Goal: Task Accomplishment & Management: Complete application form

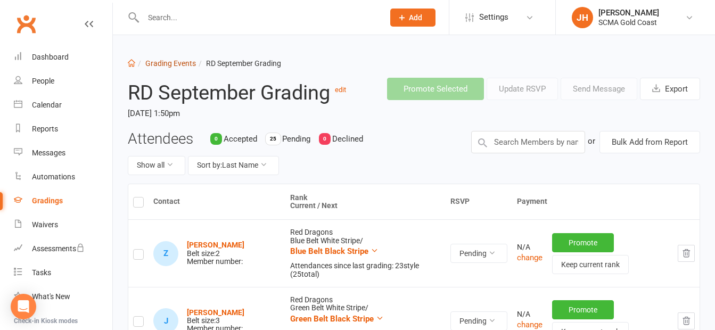
click at [179, 63] on link "Grading Events" at bounding box center [170, 63] width 51 height 9
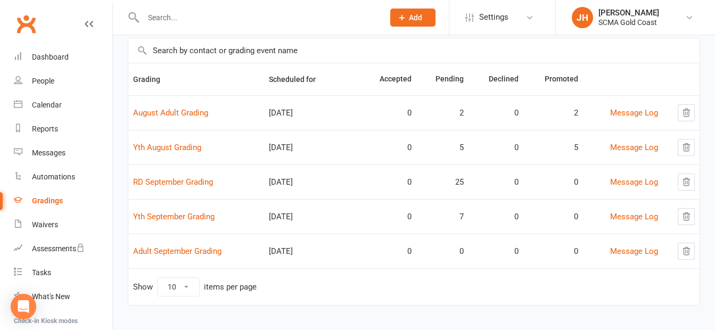
scroll to position [81, 0]
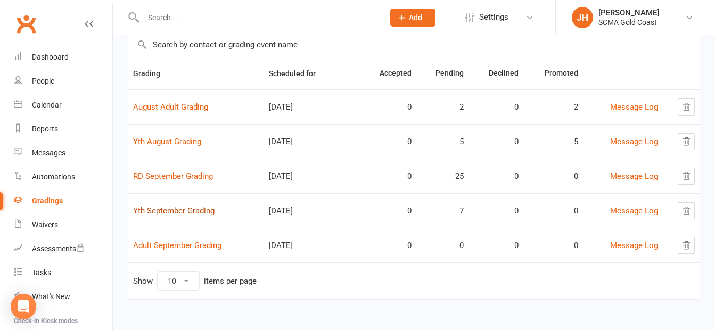
click at [213, 210] on link "Yth September Grading" at bounding box center [173, 211] width 81 height 10
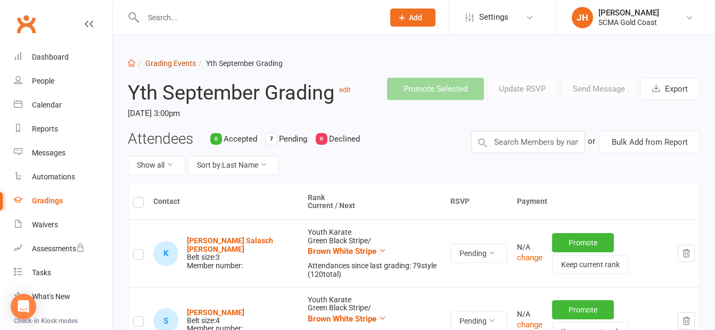
click at [180, 62] on link "Grading Events" at bounding box center [170, 63] width 51 height 9
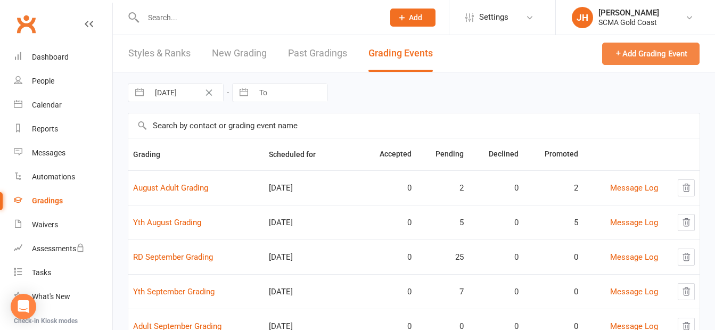
click at [607, 63] on button "Add Grading Event" at bounding box center [650, 54] width 97 height 22
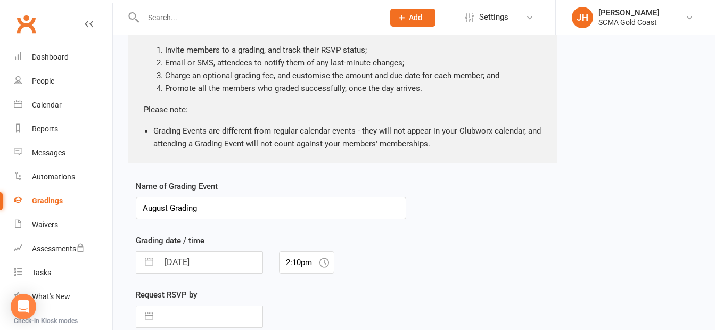
scroll to position [106, 0]
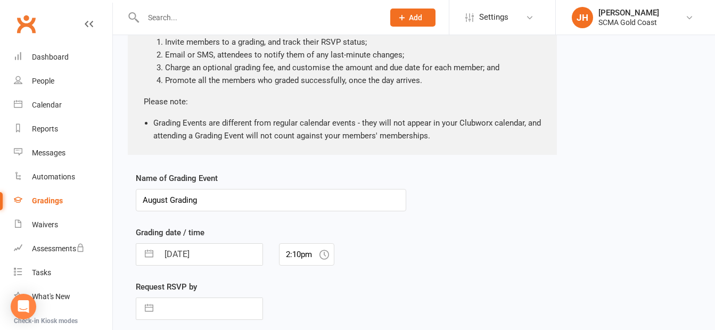
drag, startPoint x: 137, startPoint y: 190, endPoint x: 126, endPoint y: 186, distance: 11.6
click at [126, 186] on div "New Grading Event About Grading Events Grading Events are a great way to manage…" at bounding box center [414, 194] width 602 height 530
type input "JD September Grading"
click at [437, 210] on div "Name of Grading Event JD September Grading Grading date / time [DATE] Navigate …" at bounding box center [414, 306] width 572 height 269
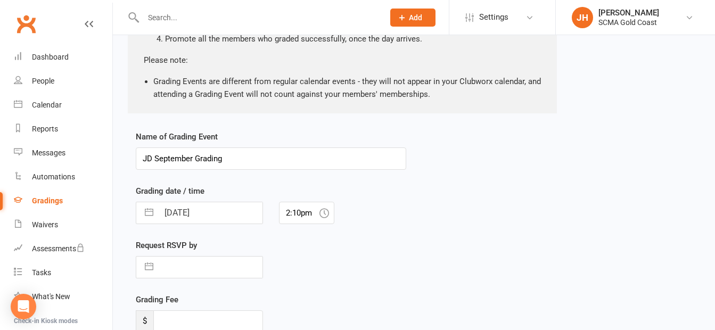
scroll to position [160, 0]
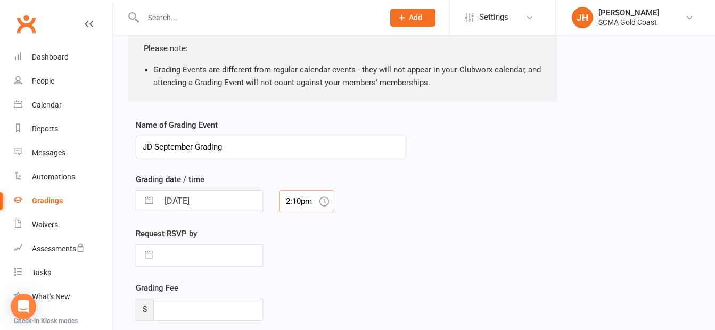
click at [302, 200] on input "2:10pm" at bounding box center [306, 201] width 55 height 22
click at [302, 259] on div "12:45pm" at bounding box center [307, 260] width 54 height 17
click at [305, 199] on input "12:45pm" at bounding box center [306, 201] width 55 height 22
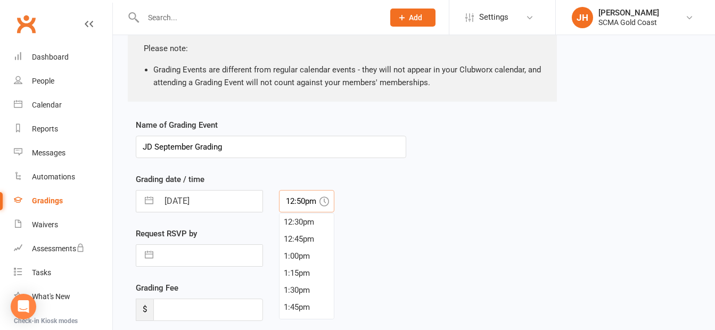
type input "12:50pm"
click at [455, 193] on div "Name of Grading Event JD September Grading Grading date / time [DATE] Navigate …" at bounding box center [414, 253] width 572 height 269
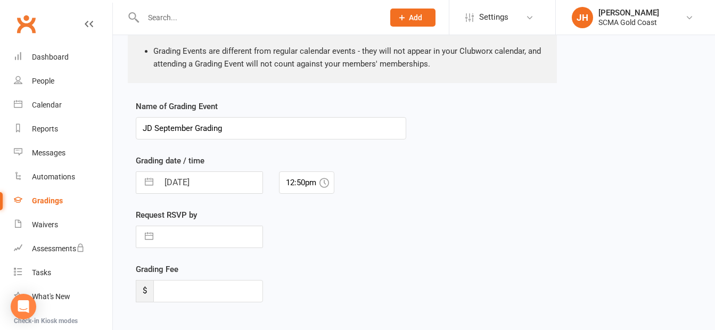
scroll to position [160, 0]
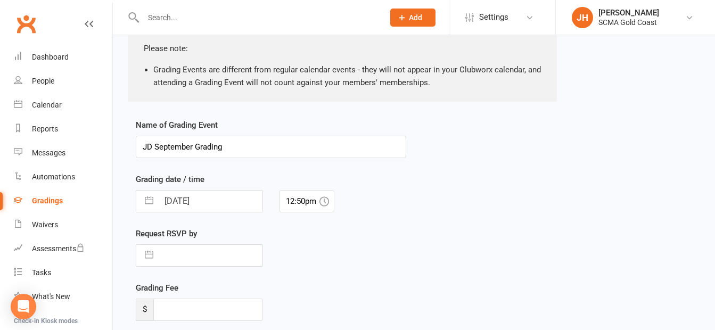
click at [225, 200] on input "[DATE]" at bounding box center [211, 201] width 104 height 21
select select "6"
select select "2025"
select select "7"
select select "2025"
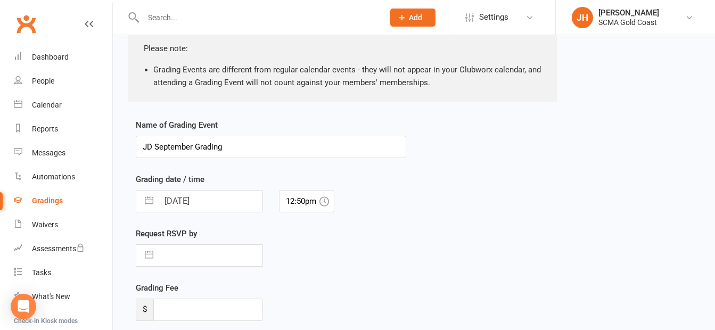
select select "8"
select select "2025"
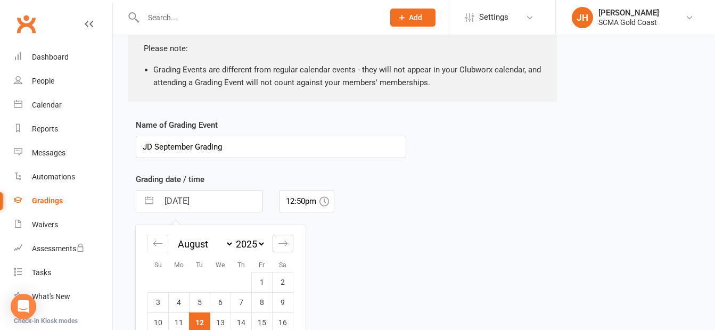
click at [281, 244] on icon "Move forward to switch to the next month." at bounding box center [283, 244] width 10 height 10
select select "9"
select select "2025"
click at [281, 285] on td "6" at bounding box center [283, 282] width 21 height 20
type input "[DATE]"
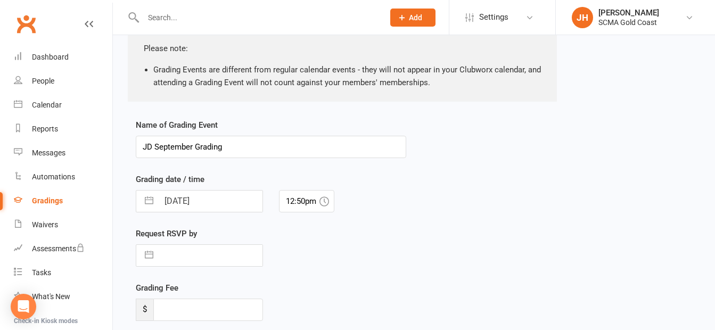
click at [342, 263] on div "Request RSVP by Navigate forward to interact with the calendar and select a dat…" at bounding box center [271, 254] width 286 height 54
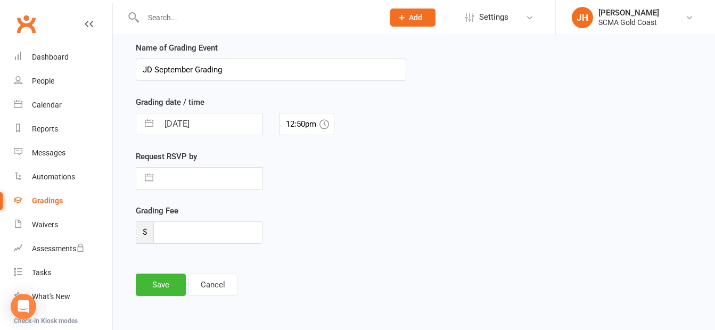
scroll to position [250, 0]
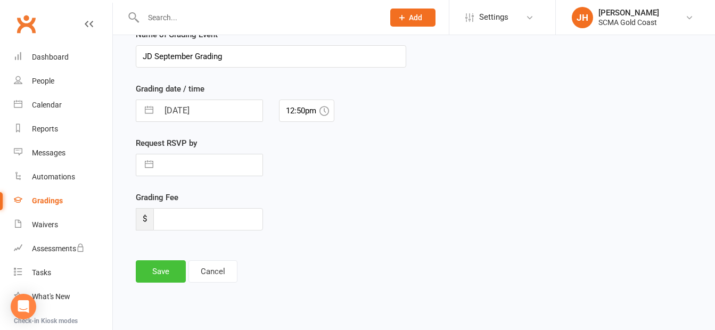
click at [149, 276] on button "Save" at bounding box center [161, 271] width 50 height 22
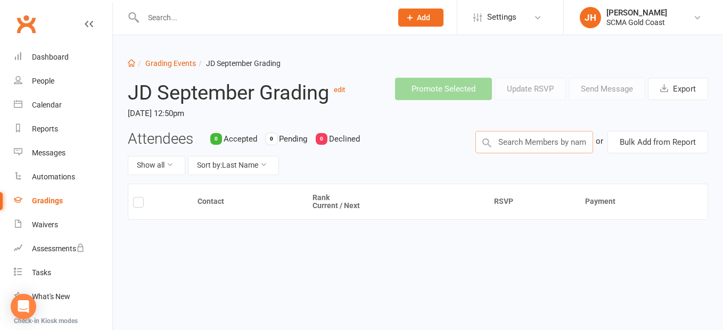
click at [535, 143] on input "text" at bounding box center [534, 142] width 118 height 22
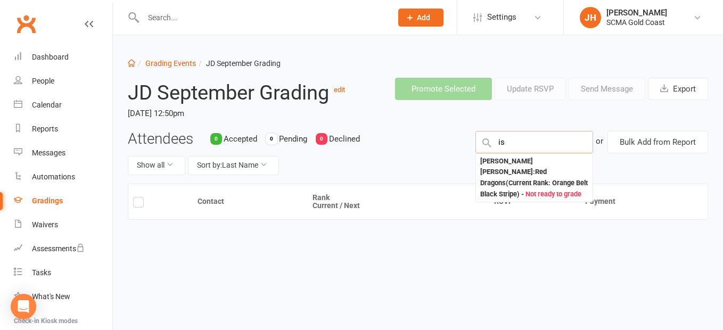
type input "i"
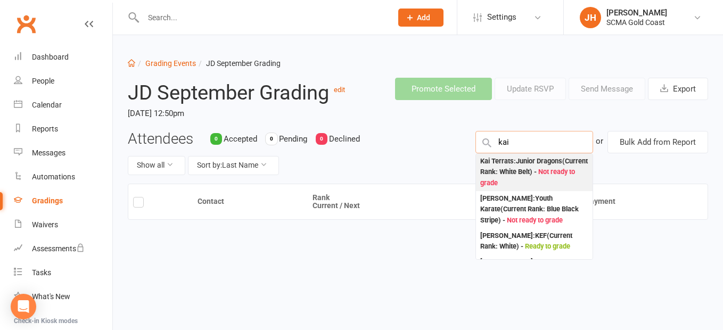
type input "kai"
click at [534, 170] on div "Kai Terrats : Junior Dragons (Current Rank: White Belt ) - Not ready to grade" at bounding box center [534, 172] width 108 height 33
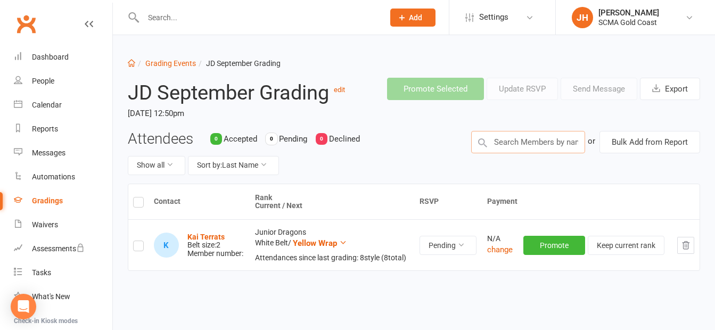
click at [531, 146] on input "text" at bounding box center [528, 142] width 114 height 22
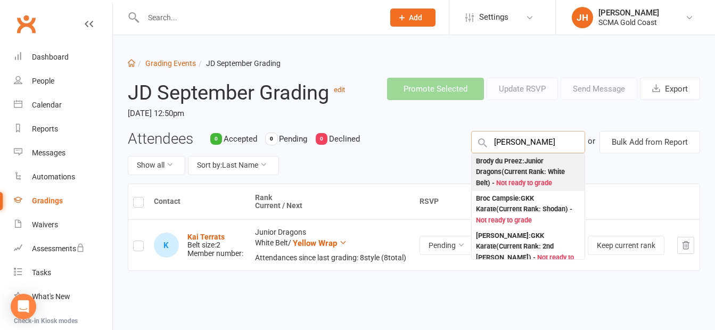
type input "[PERSON_NAME]"
click at [520, 168] on div "Brody du Preez : Junior Dragons (Current Rank: White Belt ) - Not ready to grade" at bounding box center [528, 172] width 104 height 33
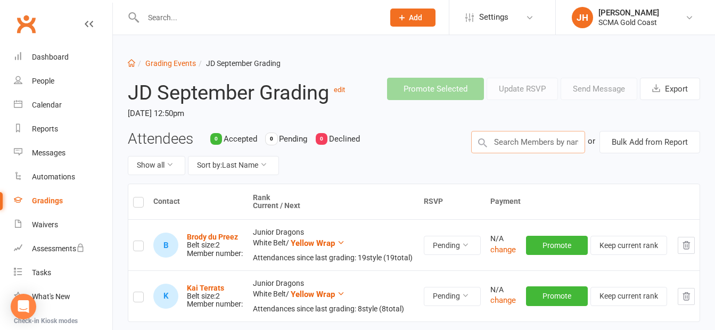
click at [534, 142] on input "text" at bounding box center [528, 142] width 114 height 22
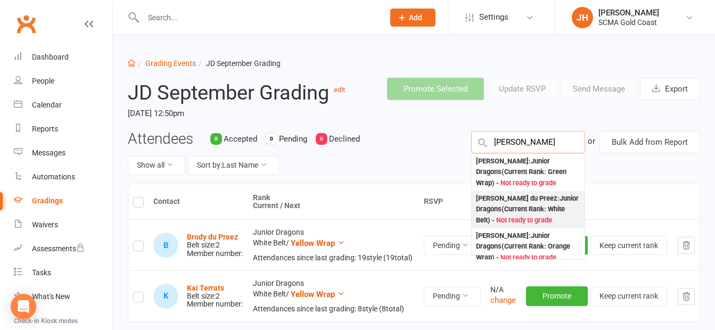
type input "[PERSON_NAME]"
click at [523, 208] on div "[PERSON_NAME] du Preez : Junior Dragons (Current Rank: White Belt ) - Not ready…" at bounding box center [528, 209] width 104 height 33
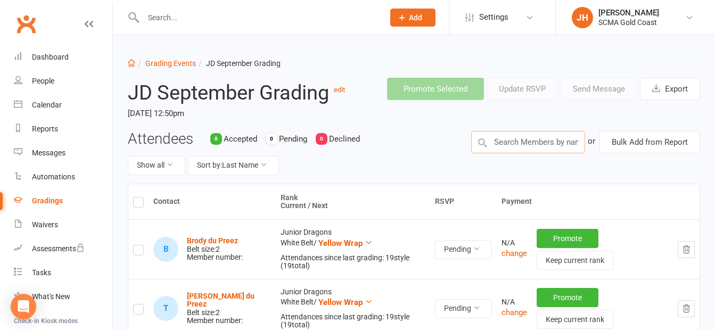
click at [520, 149] on input "text" at bounding box center [528, 142] width 114 height 22
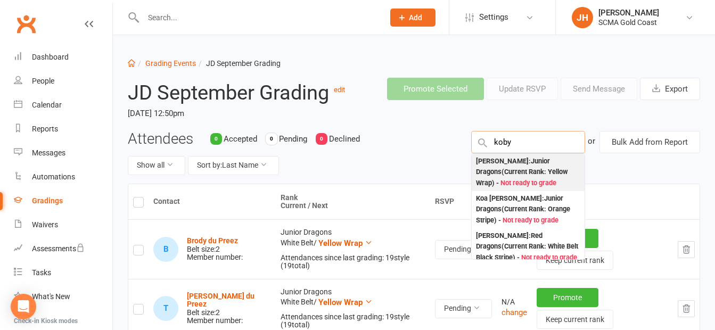
type input "koby"
click at [519, 167] on div "[PERSON_NAME] : Junior Dragons (Current Rank: Yellow Wrap ) - Not ready to grade" at bounding box center [528, 172] width 104 height 33
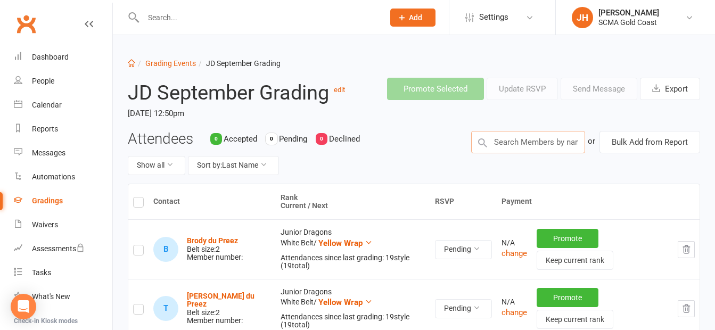
click at [521, 142] on input "text" at bounding box center [528, 142] width 114 height 22
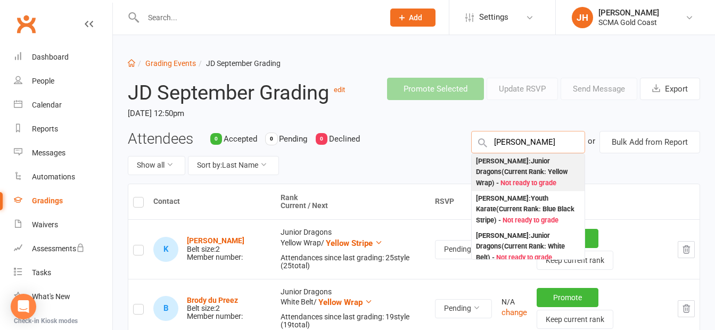
type input "[PERSON_NAME]"
click at [516, 167] on div "[PERSON_NAME] : Junior Dragons (Current Rank: Yellow Wrap ) - Not ready to grade" at bounding box center [528, 172] width 104 height 33
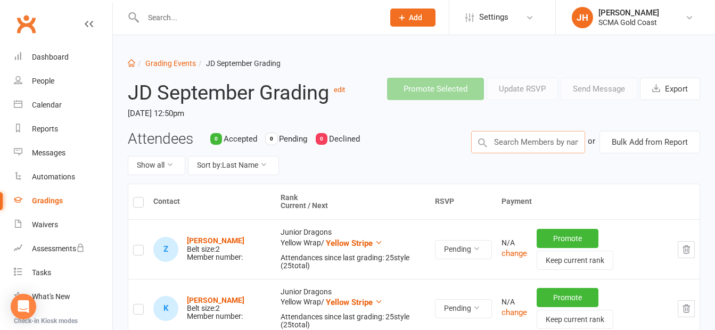
click at [519, 132] on input "text" at bounding box center [528, 142] width 114 height 22
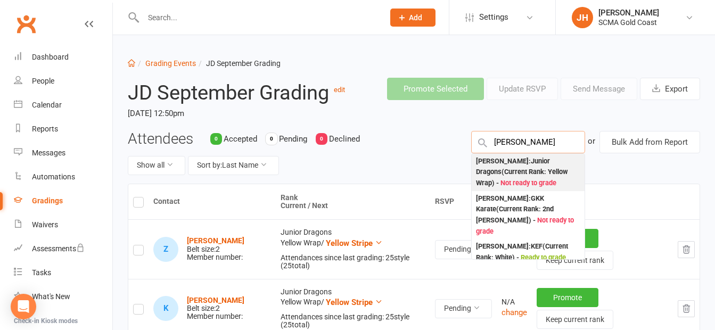
type input "[PERSON_NAME]"
click at [514, 165] on div "[PERSON_NAME] : Junior Dragons (Current Rank: Yellow Wrap ) - Not ready to grade" at bounding box center [528, 172] width 104 height 33
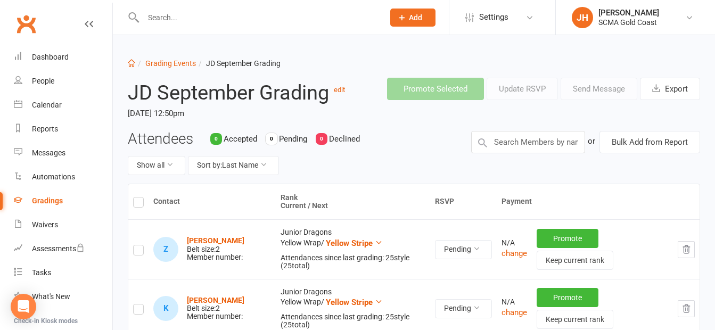
click at [513, 165] on div "Attendees 0 Accepted 0 Pending 0 Declined Show all Sort by: Last Name or Bulk A…" at bounding box center [414, 157] width 588 height 53
click at [524, 146] on input "text" at bounding box center [528, 142] width 114 height 22
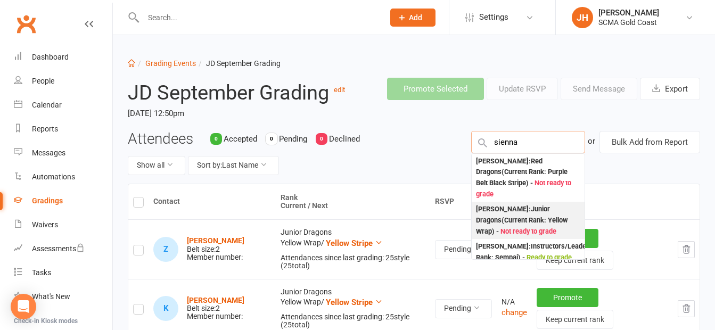
type input "sienna"
click at [532, 208] on div "[PERSON_NAME] : Junior Dragons (Current Rank: Yellow Wrap ) - Not ready to grade" at bounding box center [528, 220] width 104 height 33
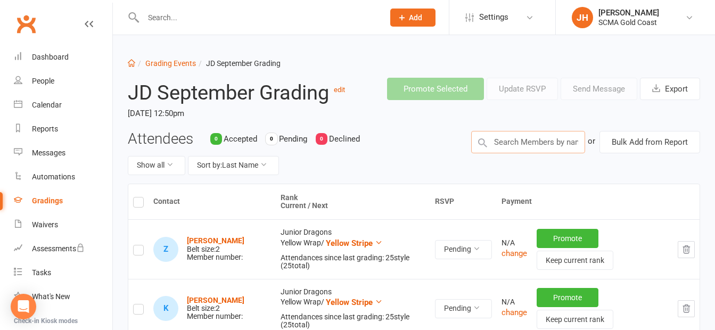
click at [534, 147] on input "text" at bounding box center [528, 142] width 114 height 22
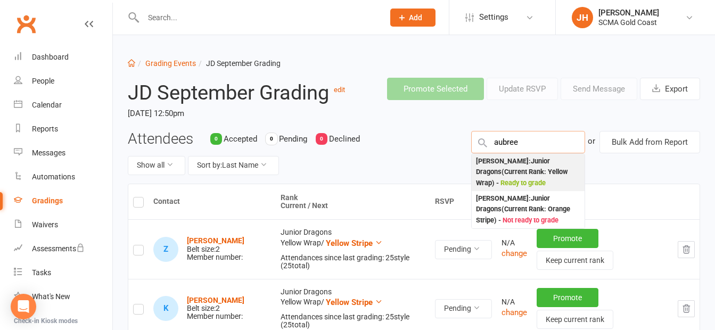
type input "aubree"
click at [531, 164] on div "[PERSON_NAME] : Junior Dragons (Current Rank: Yellow Wrap ) - Ready to grade" at bounding box center [528, 172] width 104 height 33
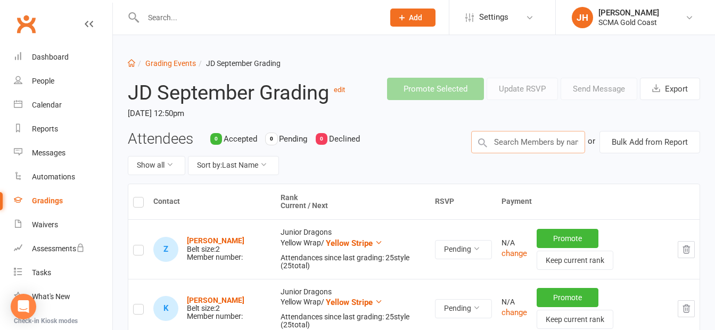
click at [541, 144] on input "text" at bounding box center [528, 142] width 114 height 22
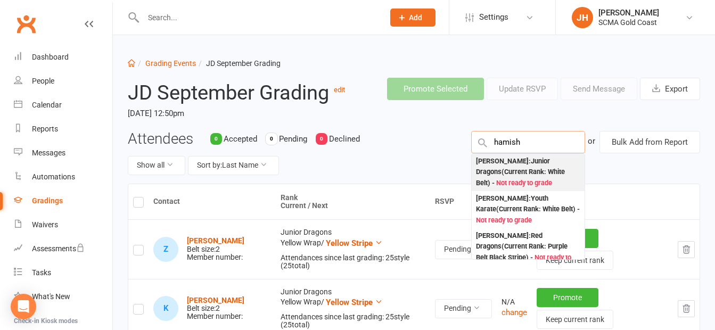
type input "hamish"
click at [532, 169] on div "[PERSON_NAME] : Junior Dragons (Current Rank: White Belt ) - Not ready to grade" at bounding box center [528, 172] width 104 height 33
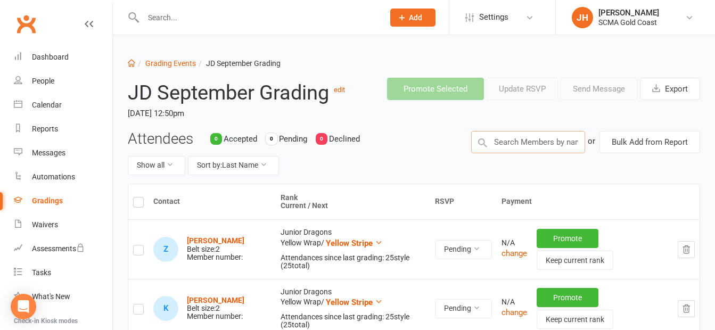
click at [533, 142] on input "text" at bounding box center [528, 142] width 114 height 22
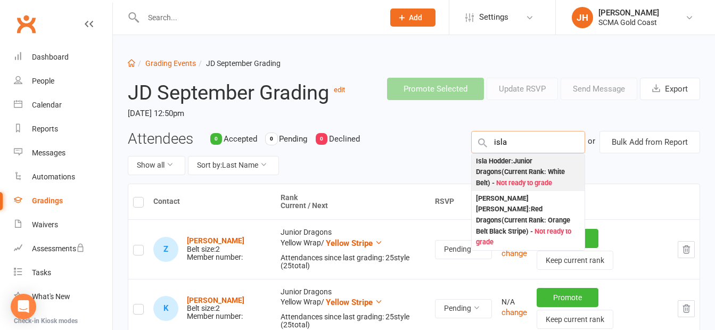
type input "isla"
click at [524, 159] on div "Isla Hodder : Junior Dragons (Current Rank: White Belt ) - Not ready to grade" at bounding box center [528, 172] width 104 height 33
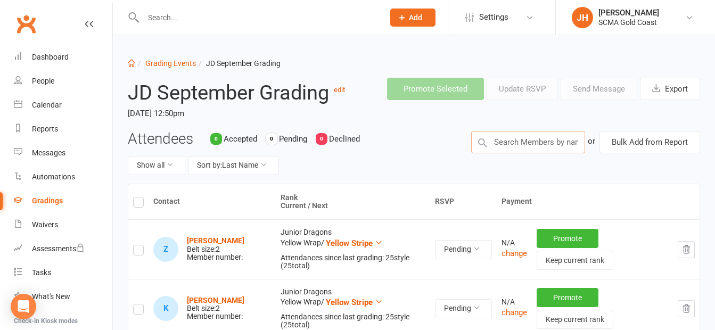
click at [521, 146] on input "text" at bounding box center [528, 142] width 114 height 22
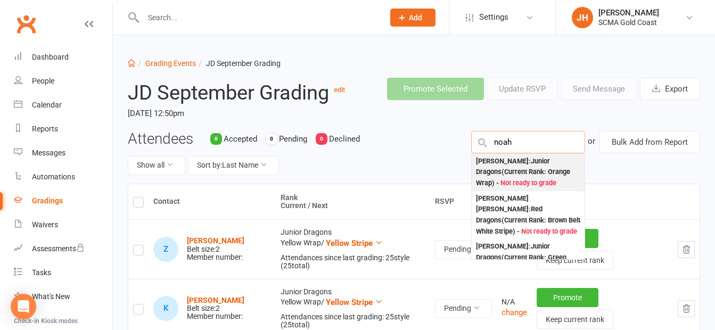
type input "noah"
click at [526, 165] on div "[PERSON_NAME] : Junior Dragons (Current Rank: Orange Wrap ) - Not ready to grade" at bounding box center [528, 172] width 104 height 33
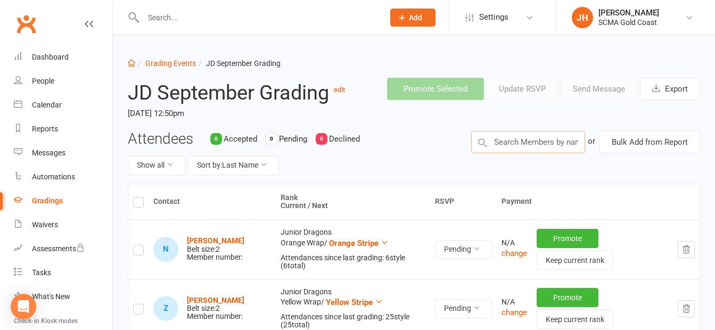
click at [558, 143] on input "text" at bounding box center [528, 142] width 114 height 22
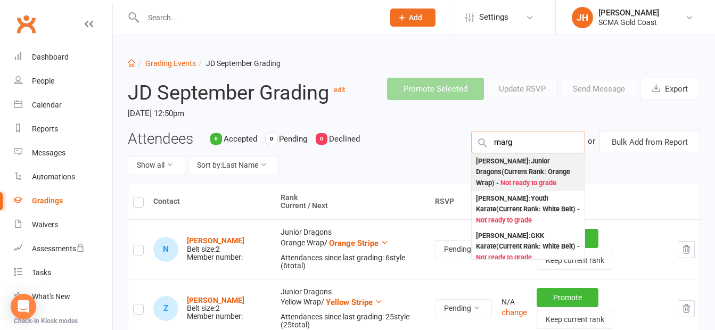
type input "marg"
click at [535, 166] on div "[PERSON_NAME] : Junior Dragons (Current Rank: Orange Wrap ) - Not ready to grade" at bounding box center [528, 172] width 104 height 33
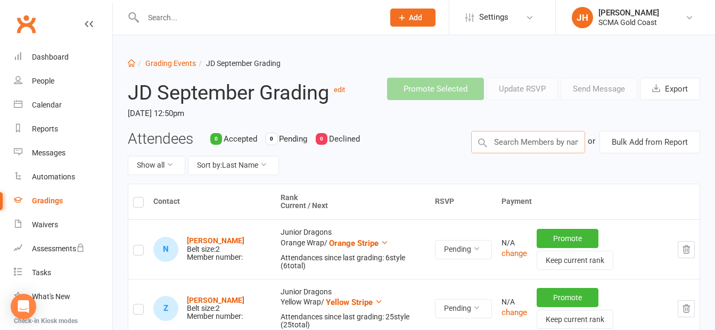
click at [540, 132] on input "text" at bounding box center [528, 142] width 114 height 22
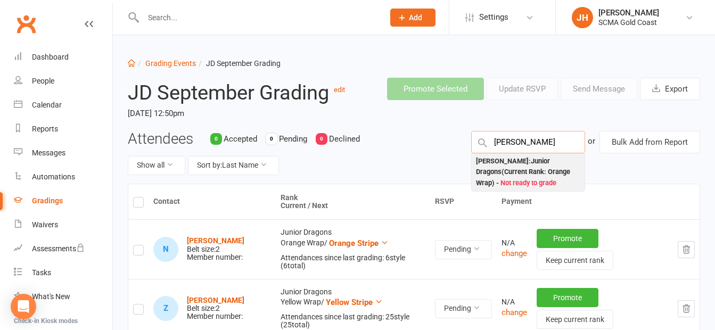
type input "[PERSON_NAME]"
click at [530, 169] on div "[PERSON_NAME] : Junior Dragons (Current Rank: Orange Wrap ) - Not ready to grade" at bounding box center [528, 172] width 104 height 33
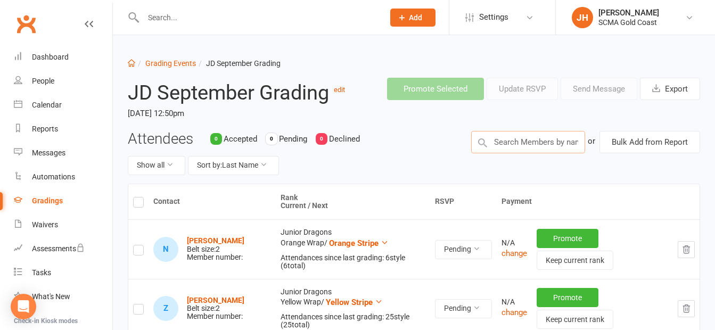
click at [547, 137] on input "text" at bounding box center [528, 142] width 114 height 22
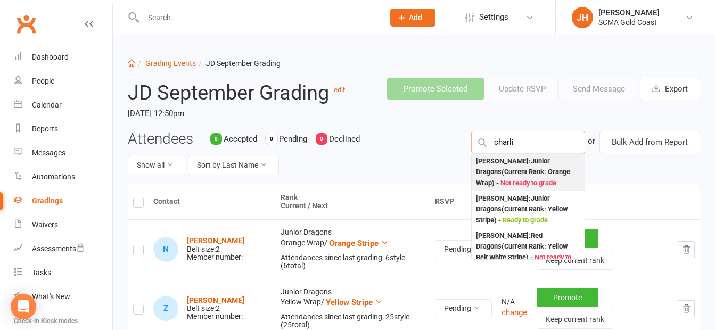
type input "charli"
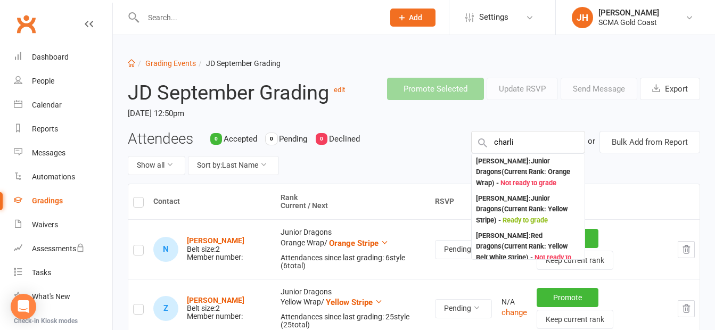
click at [528, 157] on div "[PERSON_NAME] : Junior Dragons (Current Rank: Orange Wrap ) - Not ready to grade" at bounding box center [528, 172] width 104 height 33
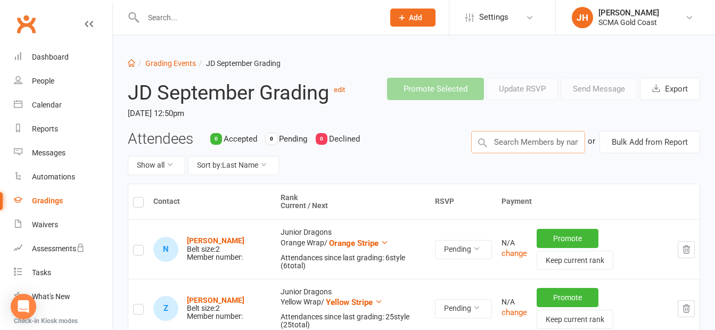
click at [535, 138] on input "text" at bounding box center [528, 142] width 114 height 22
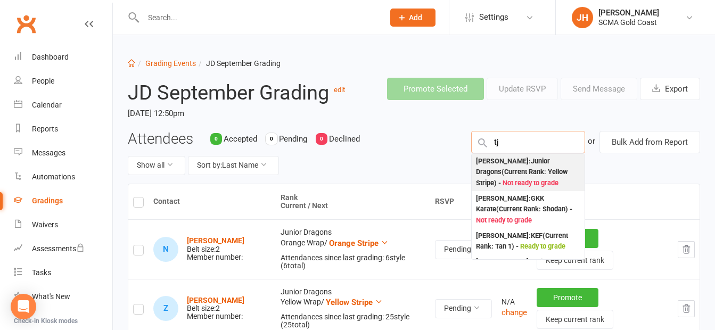
type input "tj"
click at [520, 163] on div "[PERSON_NAME] : Junior Dragons (Current Rank: Yellow Stripe ) - Not ready to gr…" at bounding box center [528, 172] width 104 height 33
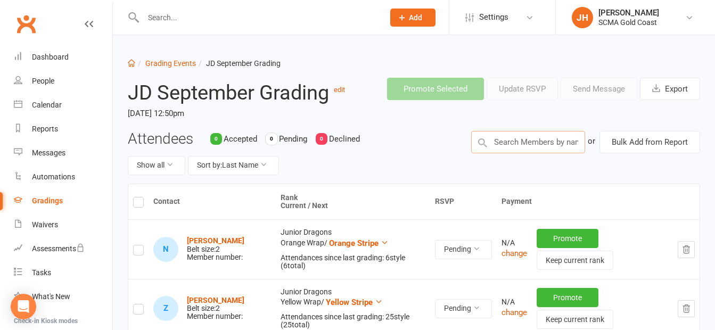
click at [522, 143] on input "text" at bounding box center [528, 142] width 114 height 22
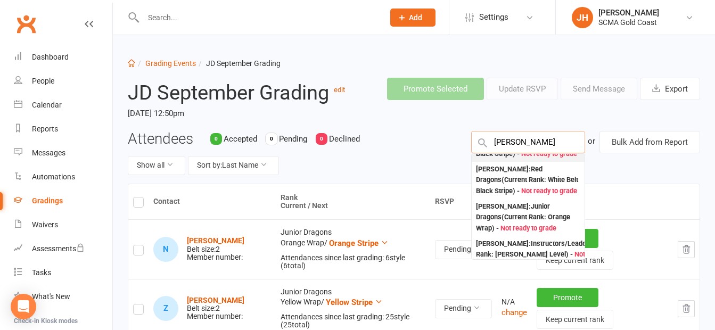
scroll to position [53, 0]
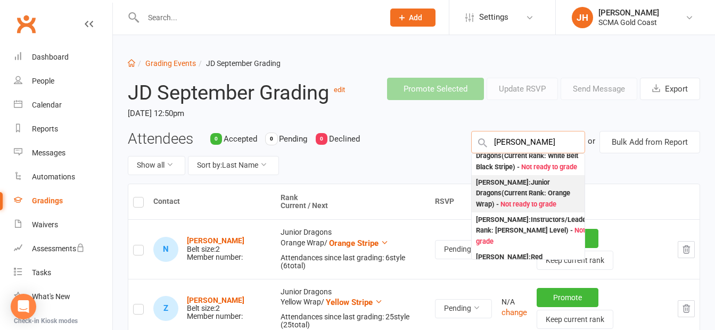
type input "[PERSON_NAME]"
click at [528, 202] on div "[PERSON_NAME] : Junior Dragons (Current Rank: Orange Wrap ) - Not ready to grade" at bounding box center [528, 193] width 104 height 33
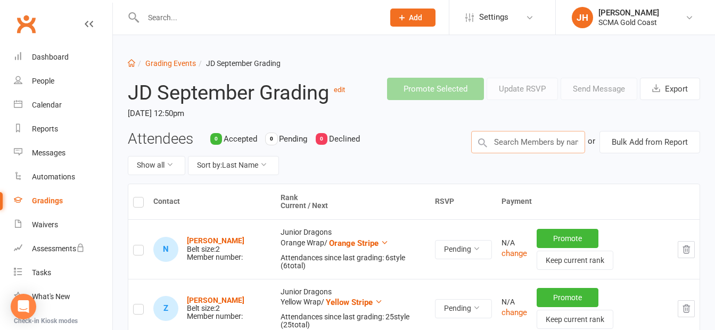
click at [515, 146] on input "text" at bounding box center [528, 142] width 114 height 22
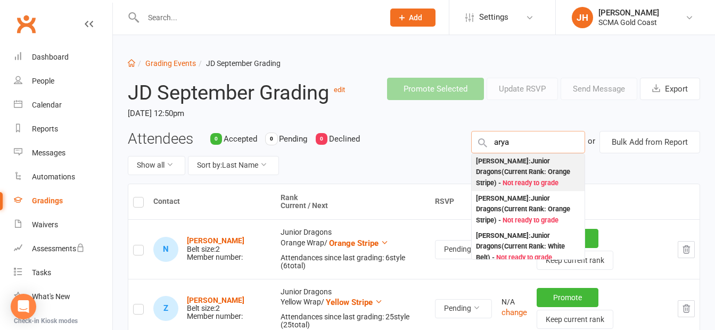
type input "arya"
click at [523, 170] on div "[PERSON_NAME] : Junior Dragons (Current Rank: Orange Stripe ) - Not ready to gr…" at bounding box center [528, 172] width 104 height 33
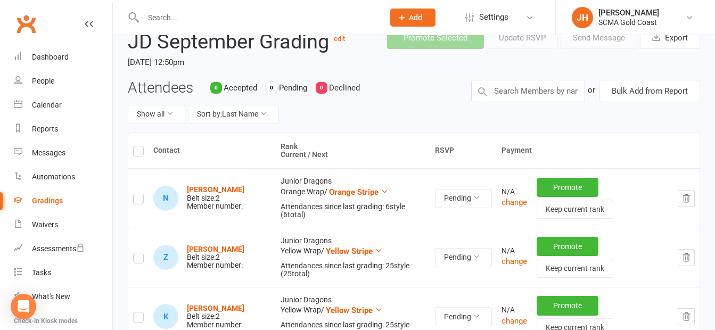
scroll to position [0, 0]
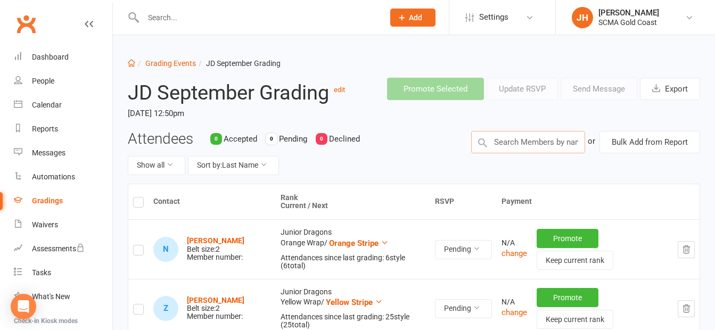
click at [529, 136] on input "text" at bounding box center [528, 142] width 114 height 22
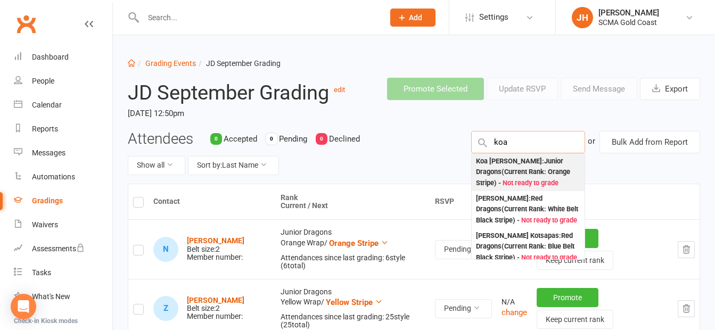
type input "koa"
click at [529, 165] on div "Koa [PERSON_NAME] : Junior Dragons (Current Rank: Orange Stripe ) - Not ready t…" at bounding box center [528, 172] width 104 height 33
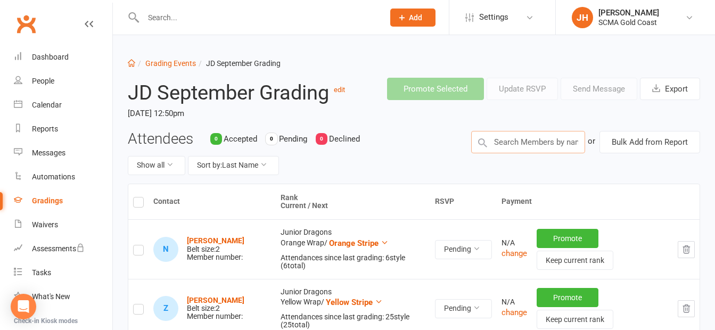
click at [507, 150] on input "text" at bounding box center [528, 142] width 114 height 22
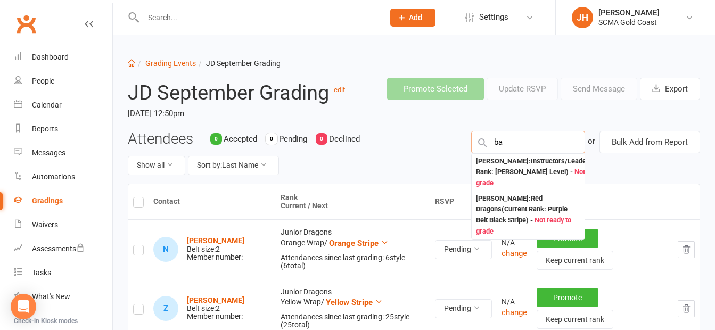
type input "b"
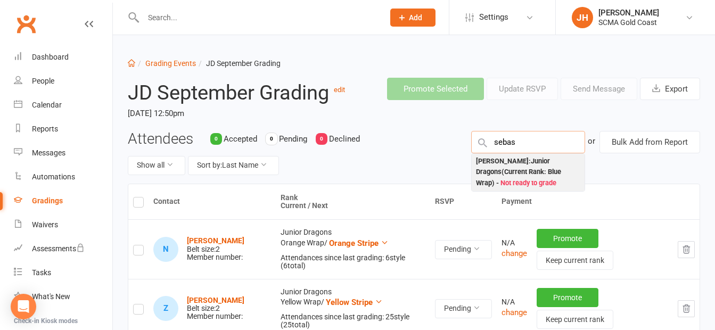
type input "sebas"
click at [506, 167] on div "[PERSON_NAME] : Junior Dragons (Current Rank: Blue Wrap ) - Not ready to grade" at bounding box center [528, 172] width 104 height 33
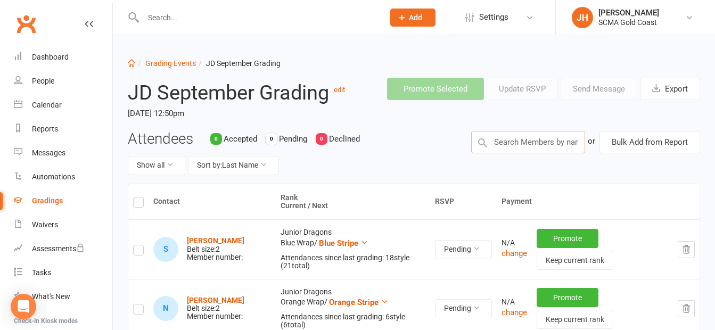
click at [516, 143] on input "text" at bounding box center [528, 142] width 114 height 22
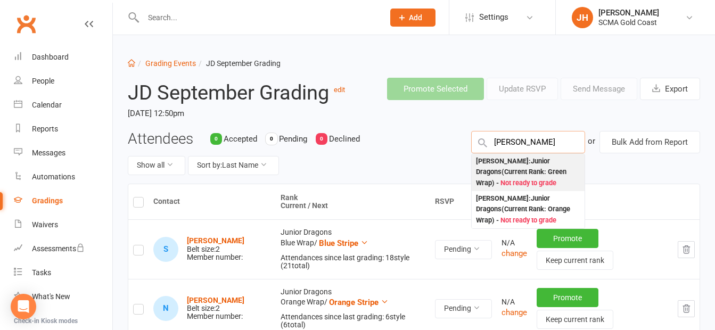
type input "[PERSON_NAME]"
click at [518, 166] on div "[PERSON_NAME] : Junior Dragons (Current Rank: Green Wrap ) - Not ready to grade" at bounding box center [528, 172] width 104 height 33
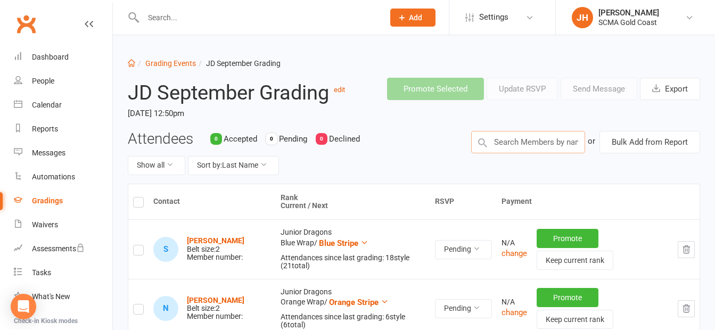
click at [542, 150] on input "text" at bounding box center [528, 142] width 114 height 22
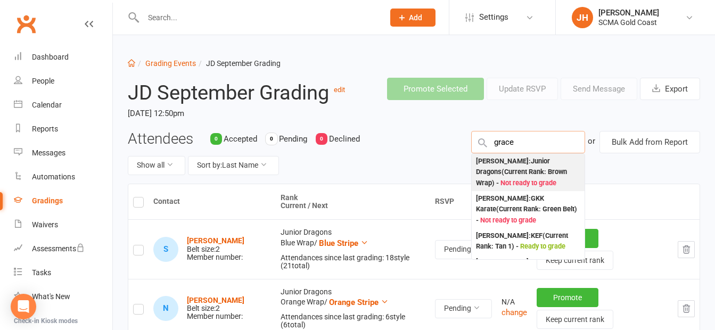
type input "grace"
click at [538, 166] on div "[PERSON_NAME] : Junior Dragons (Current Rank: Brown Wrap ) - Not ready to grade" at bounding box center [528, 172] width 104 height 33
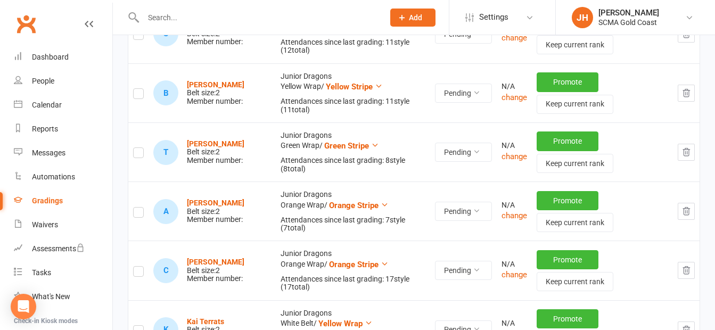
scroll to position [958, 0]
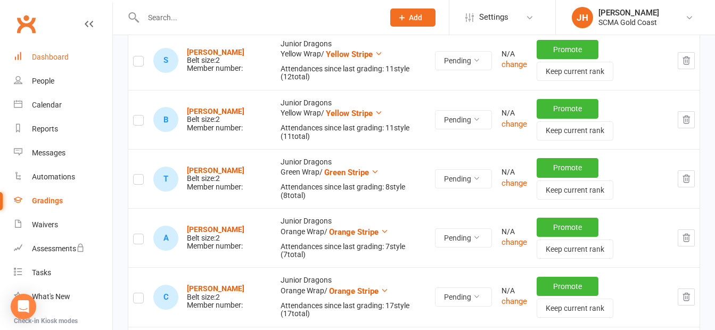
drag, startPoint x: 50, startPoint y: 61, endPoint x: 47, endPoint y: 45, distance: 15.8
click at [50, 61] on div "Dashboard" at bounding box center [50, 57] width 37 height 9
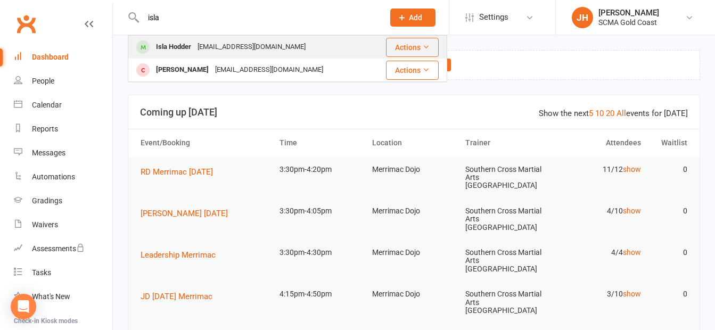
type input "isla"
click at [241, 45] on div "brooke_pascoe@hotmail.com" at bounding box center [251, 46] width 114 height 15
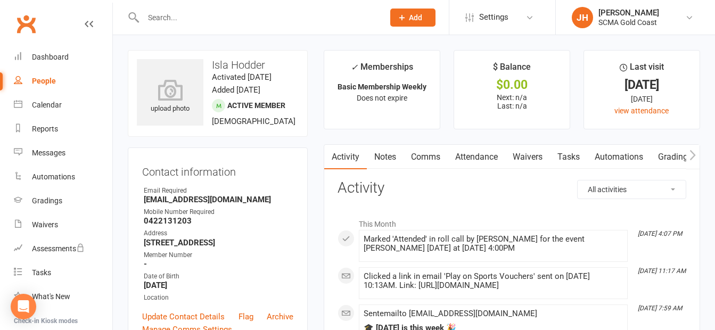
click at [472, 163] on link "Attendance" at bounding box center [477, 157] width 58 height 24
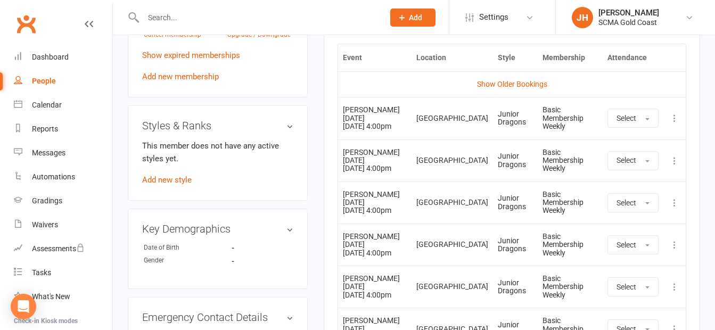
scroll to position [532, 0]
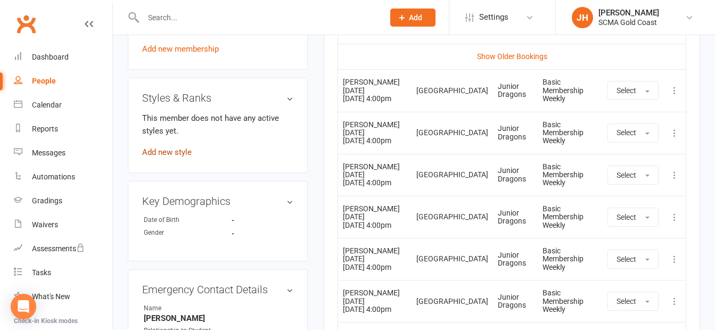
click at [169, 157] on link "Add new style" at bounding box center [167, 152] width 50 height 10
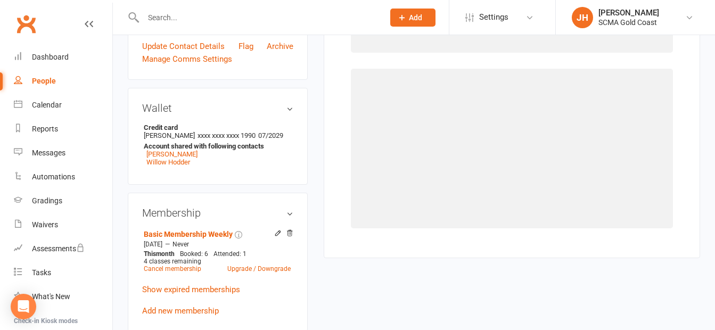
scroll to position [91, 0]
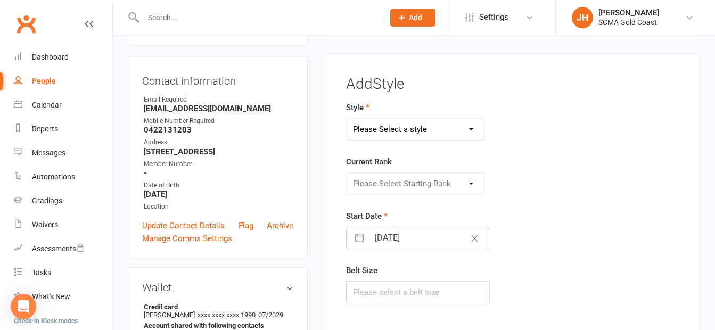
click at [459, 128] on select "Please Select a style BJJ GKK Karate Instructors/Leadership Junior Dragons KEF …" at bounding box center [415, 129] width 137 height 21
select select "38"
click at [347, 119] on select "Please Select a style BJJ GKK Karate Instructors/Leadership Junior Dragons KEF …" at bounding box center [415, 129] width 137 height 21
click at [422, 187] on select "Please Select Starting Rank White Belt Yellow Wrap Yellow Stripe Orange Wrap Or…" at bounding box center [415, 183] width 137 height 21
select select "391"
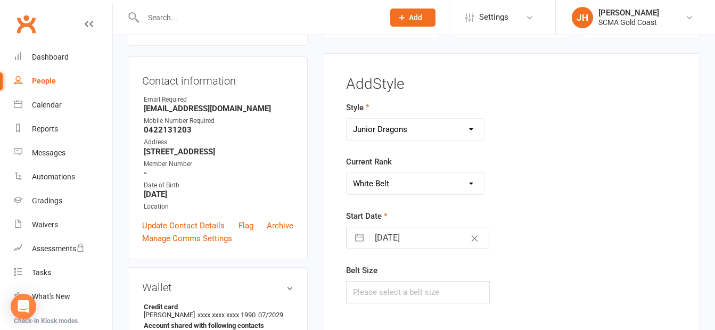
click at [347, 173] on select "Please Select Starting Rank White Belt Yellow Wrap Yellow Stripe Orange Wrap Or…" at bounding box center [415, 183] width 137 height 21
click at [415, 230] on input "[DATE]" at bounding box center [429, 237] width 120 height 21
select select "6"
select select "2025"
select select "7"
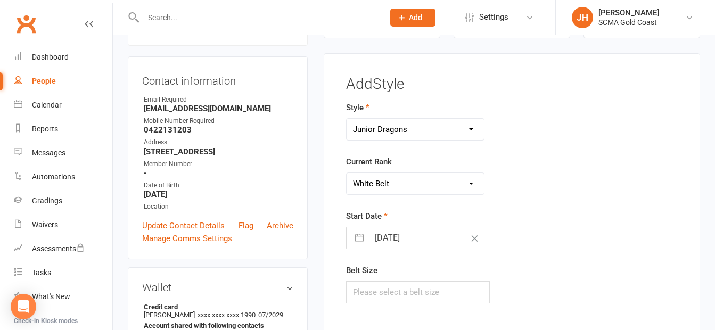
select select "2025"
select select "8"
select select "2025"
click at [371, 280] on icon "Move backward to switch to the previous month." at bounding box center [368, 280] width 10 height 10
select select "5"
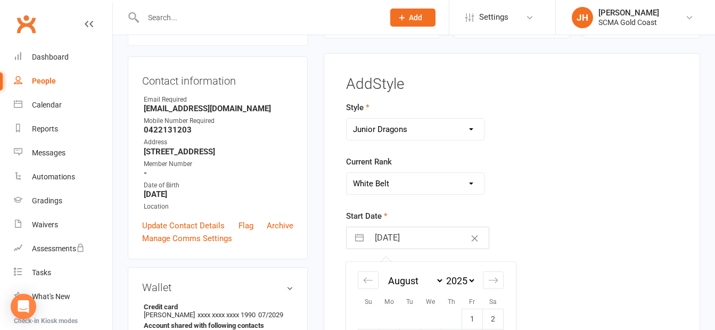
select select "2025"
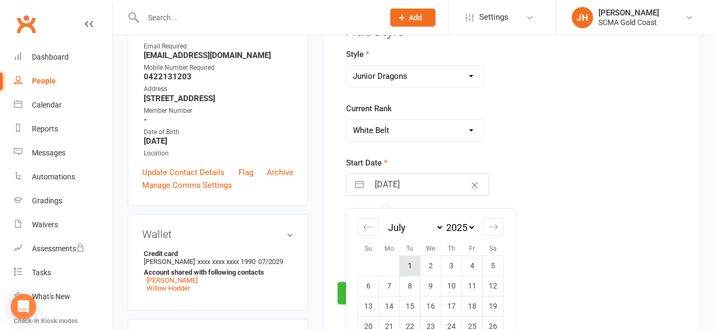
click at [412, 264] on td "1" at bounding box center [410, 266] width 21 height 20
type input "01 Jul 2025"
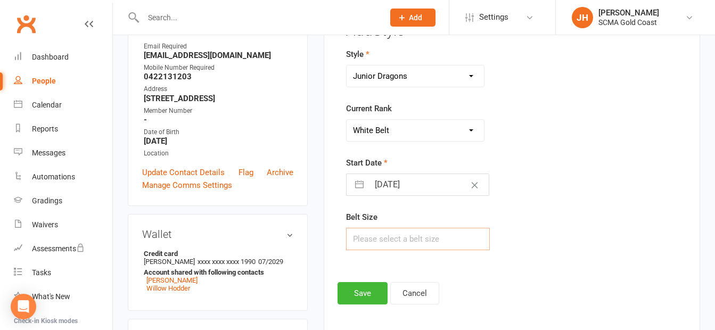
click at [408, 240] on input "text" at bounding box center [418, 239] width 144 height 22
click at [366, 296] on button "Save" at bounding box center [363, 293] width 50 height 22
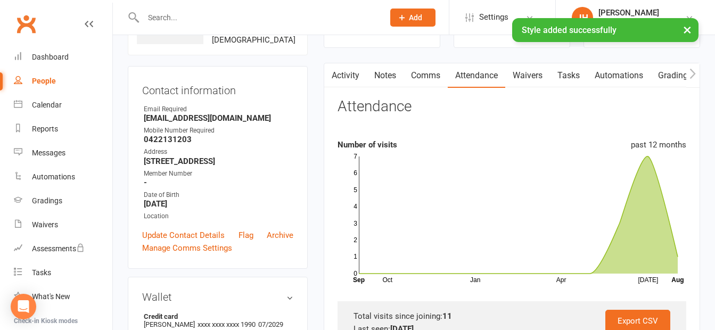
scroll to position [0, 0]
